Goal: Task Accomplishment & Management: Manage account settings

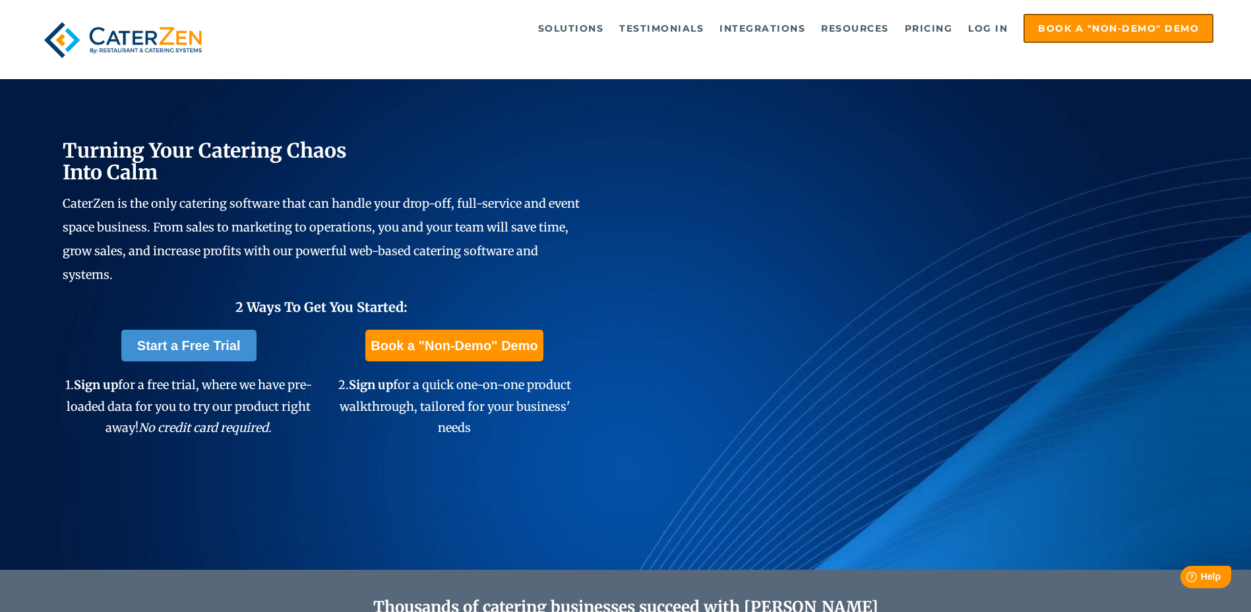
click at [1017, 32] on li "Book a "Non-Demo" Demo" at bounding box center [1115, 28] width 197 height 29
click at [993, 32] on link "Log in" at bounding box center [987, 28] width 53 height 26
drag, startPoint x: 981, startPoint y: 27, endPoint x: 974, endPoint y: 21, distance: 9.4
click at [981, 27] on link "Log in" at bounding box center [987, 28] width 53 height 26
